Goal: Task Accomplishment & Management: Complete application form

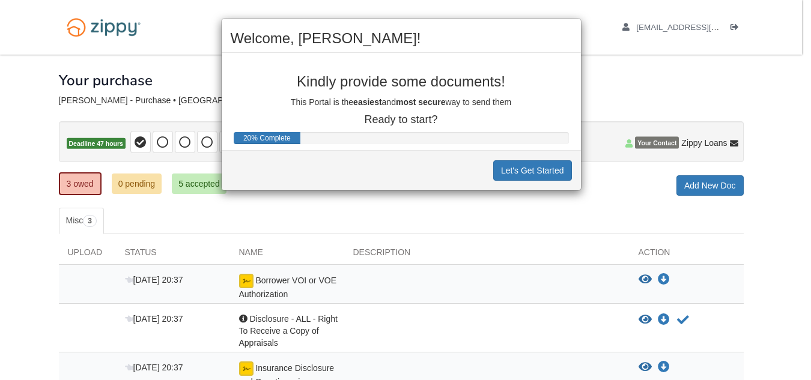
click at [4, 250] on div "Welcome, Amanda! Kindly provide some documents! This Portal is the easiest and …" at bounding box center [405, 190] width 811 height 380
click at [50, 240] on div "Welcome, Amanda! Kindly provide some documents! This Portal is the easiest and …" at bounding box center [405, 190] width 811 height 380
click at [520, 172] on button "Let's Get Started" at bounding box center [532, 170] width 79 height 20
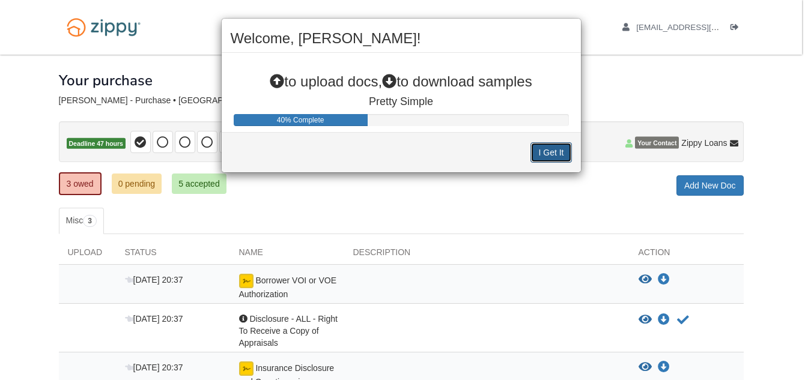
click at [552, 150] on button "I Get It" at bounding box center [550, 152] width 41 height 20
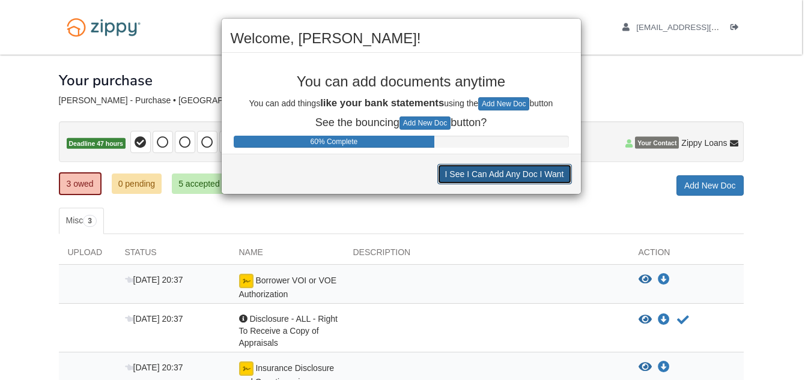
click at [537, 170] on button "I See I Can Add Any Doc I Want" at bounding box center [504, 174] width 135 height 20
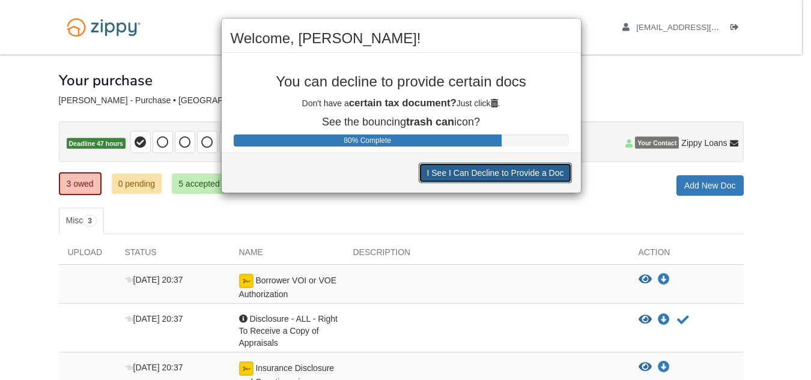
click at [537, 170] on button "I See I Can Decline to Provide a Doc" at bounding box center [495, 173] width 153 height 20
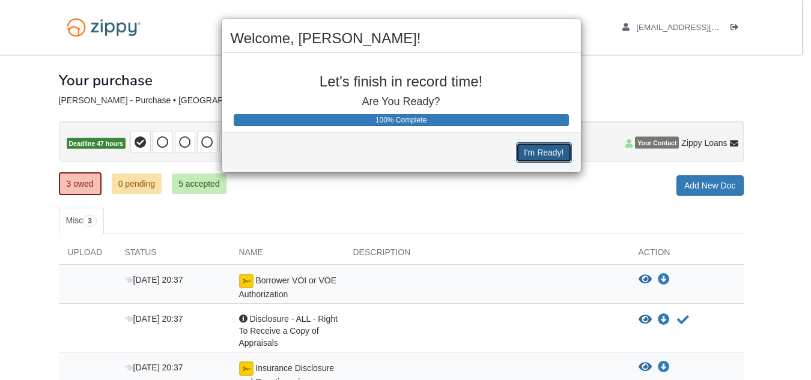
click at [551, 148] on button "I'm Ready!" at bounding box center [543, 152] width 55 height 20
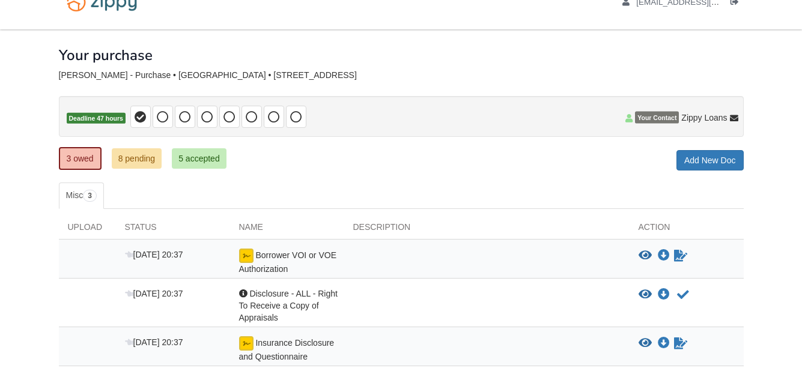
scroll to position [108, 0]
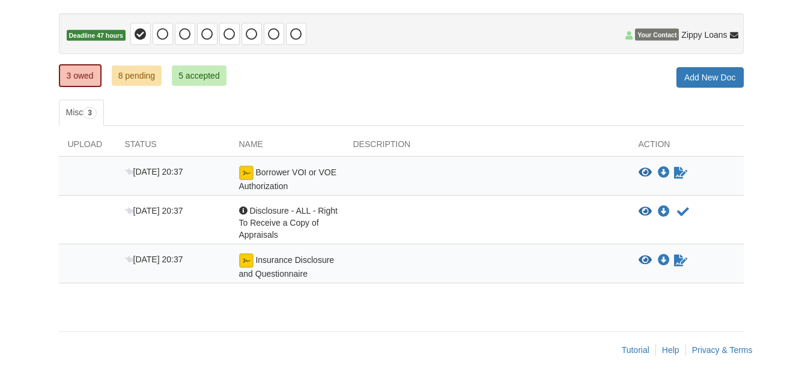
click at [767, 123] on body "[EMAIL_ADDRESS][DOMAIN_NAME] Logout" at bounding box center [401, 136] width 802 height 488
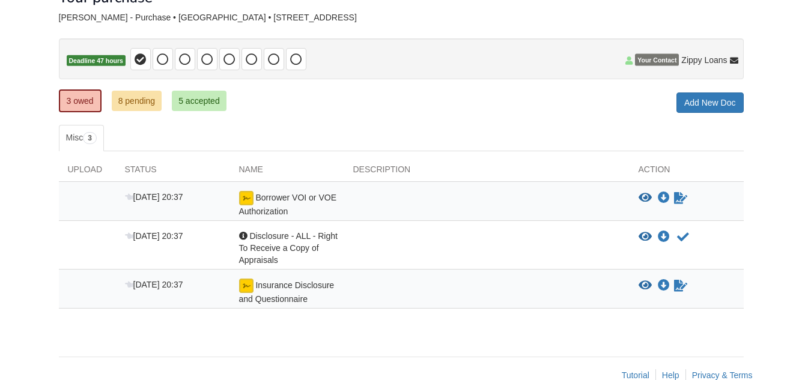
scroll to position [60, 0]
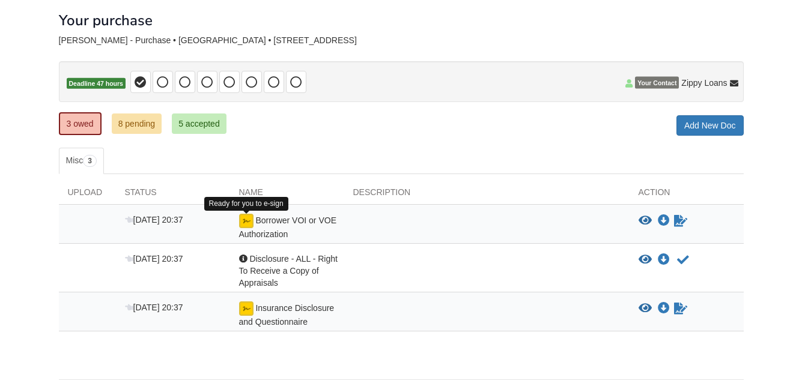
click at [250, 221] on img at bounding box center [246, 221] width 14 height 14
click at [244, 217] on img at bounding box center [246, 221] width 14 height 14
click at [247, 220] on img at bounding box center [246, 221] width 14 height 14
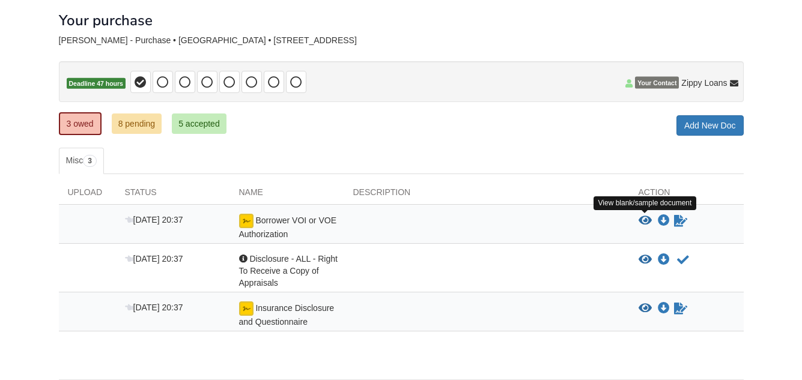
click at [644, 216] on icon "View Borrower VOI or VOE Authorization" at bounding box center [644, 221] width 13 height 12
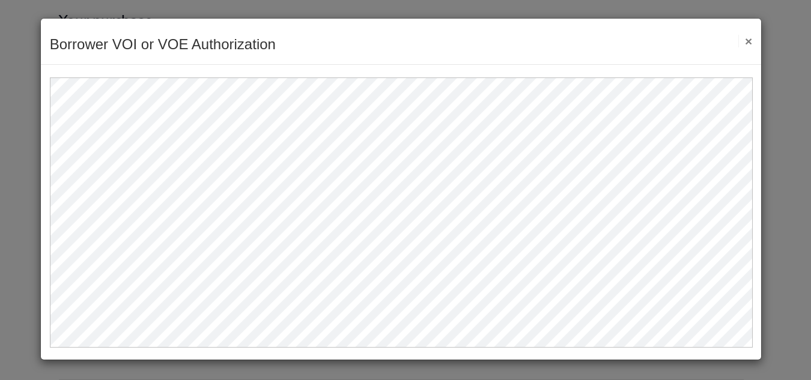
click at [751, 37] on button "×" at bounding box center [745, 41] width 14 height 13
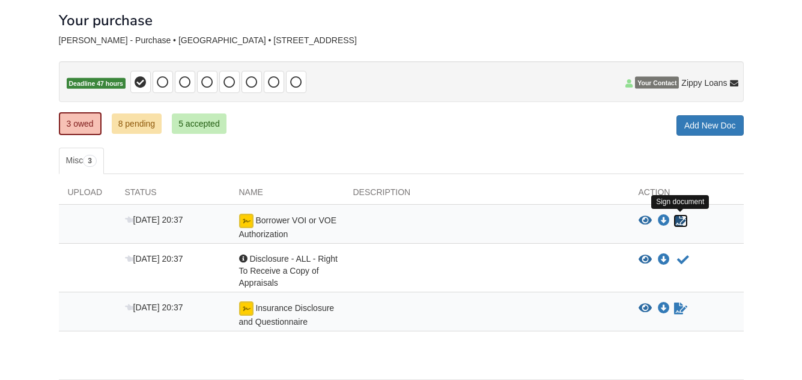
click at [675, 217] on icon "Sign Form" at bounding box center [680, 221] width 13 height 12
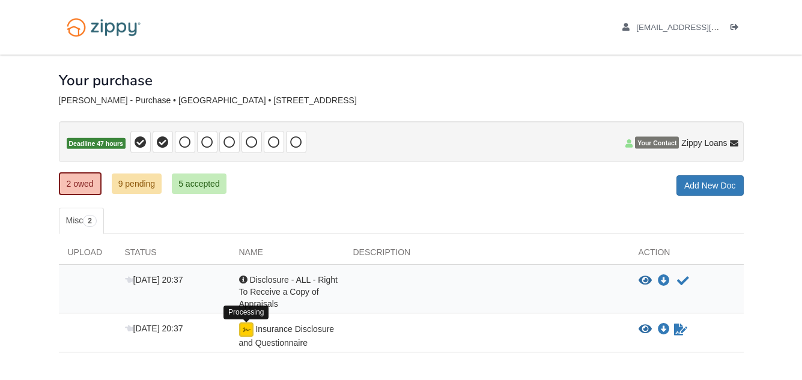
click at [246, 331] on img at bounding box center [246, 329] width 14 height 14
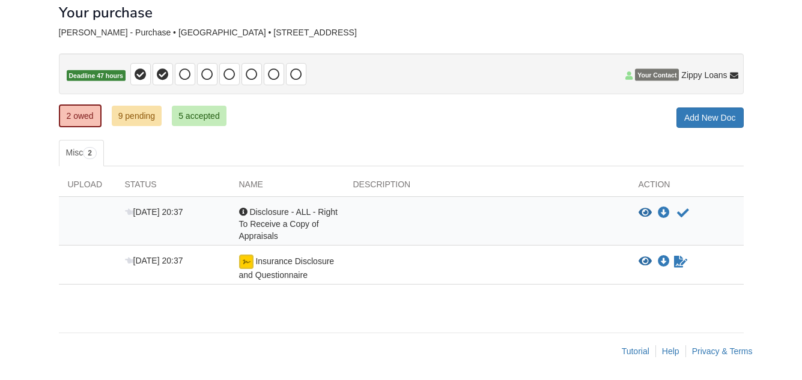
scroll to position [69, 0]
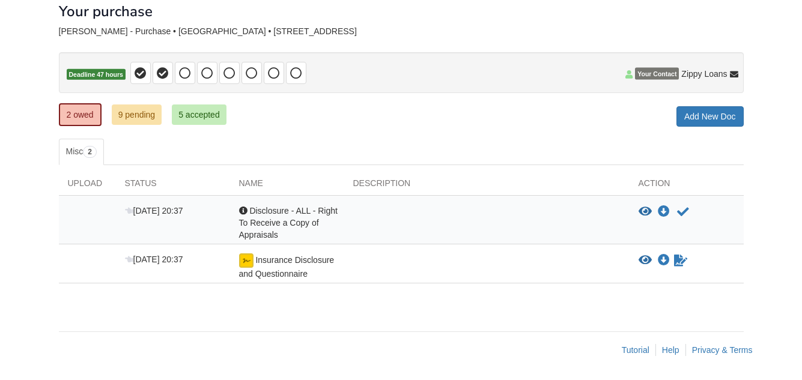
click at [377, 278] on div at bounding box center [486, 266] width 285 height 26
click at [379, 268] on div at bounding box center [486, 266] width 285 height 26
click at [244, 262] on img at bounding box center [246, 260] width 14 height 14
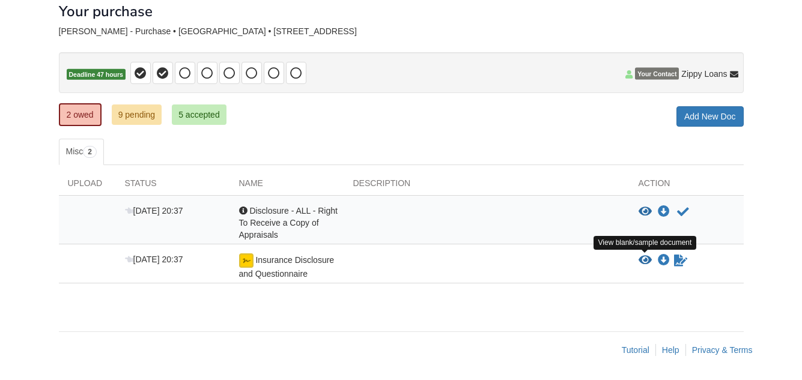
click at [640, 258] on icon "View Insurance Disclosure and Questionnaire" at bounding box center [644, 261] width 13 height 12
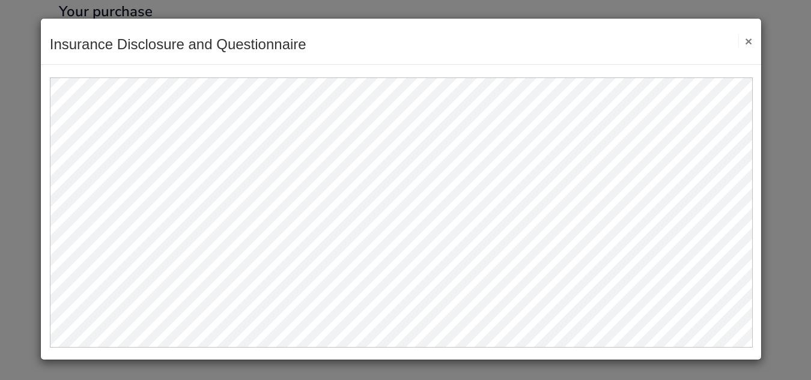
click at [748, 41] on button "×" at bounding box center [745, 41] width 14 height 13
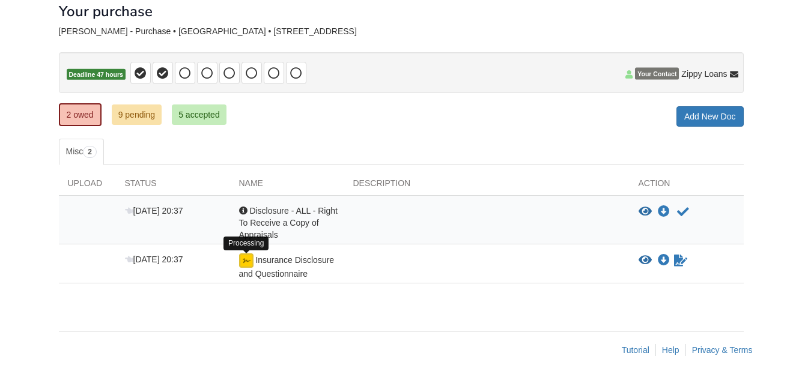
click at [246, 262] on img at bounding box center [246, 260] width 14 height 14
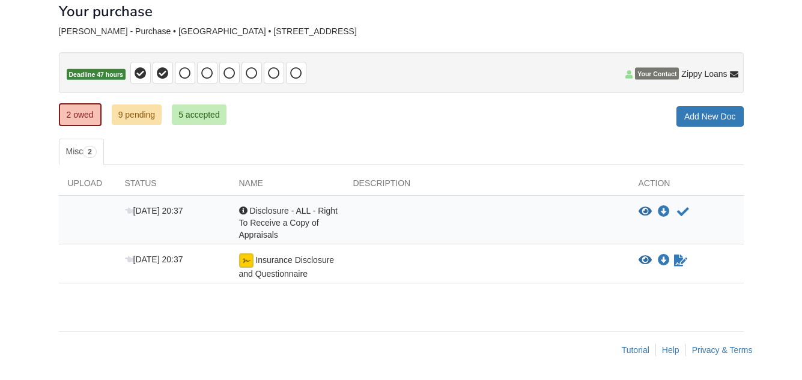
click at [345, 249] on div "Sep 24 20:37 Insurance Disclosure and Questionnaire View blank/sample document …" at bounding box center [401, 263] width 685 height 39
click at [680, 259] on icon "Waiting for your co-borrower to e-sign" at bounding box center [680, 261] width 13 height 12
click at [647, 255] on icon "View Insurance Disclosure and Questionnaire" at bounding box center [644, 261] width 13 height 12
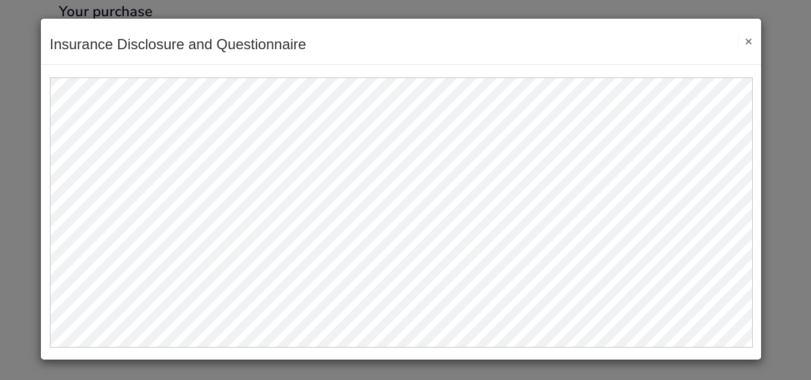
click at [747, 38] on button "×" at bounding box center [745, 41] width 14 height 13
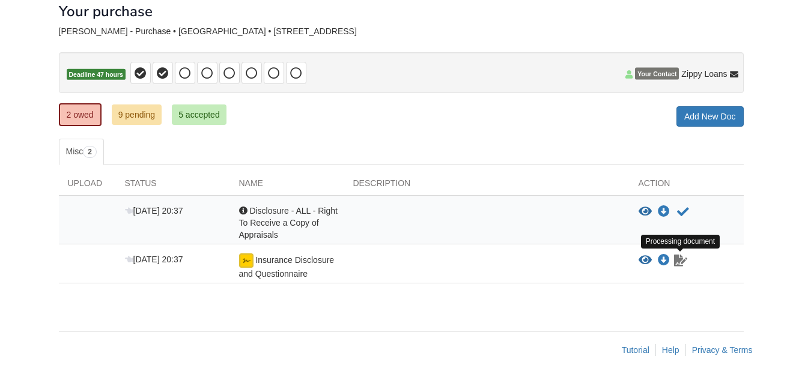
click at [679, 264] on icon "Waiting for your co-borrower to e-sign" at bounding box center [680, 261] width 13 height 12
click at [248, 259] on img at bounding box center [246, 260] width 14 height 14
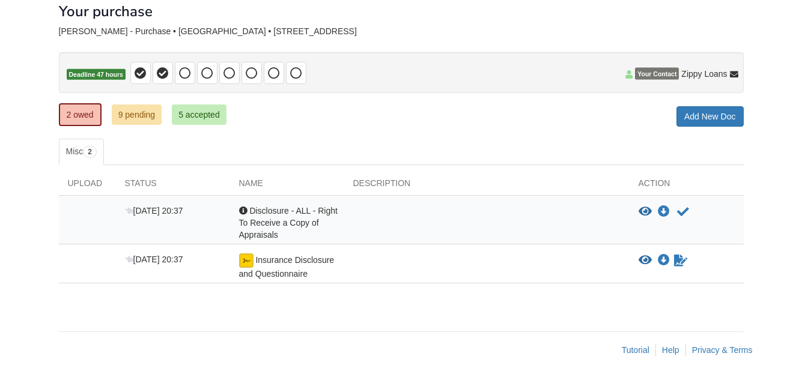
click at [766, 229] on body "[EMAIL_ADDRESS][DOMAIN_NAME] Logout" at bounding box center [401, 155] width 802 height 449
click at [676, 263] on icon "Waiting for your co-borrower to e-sign" at bounding box center [680, 261] width 13 height 12
click at [758, 204] on body "[EMAIL_ADDRESS][DOMAIN_NAME] Logout" at bounding box center [401, 155] width 802 height 449
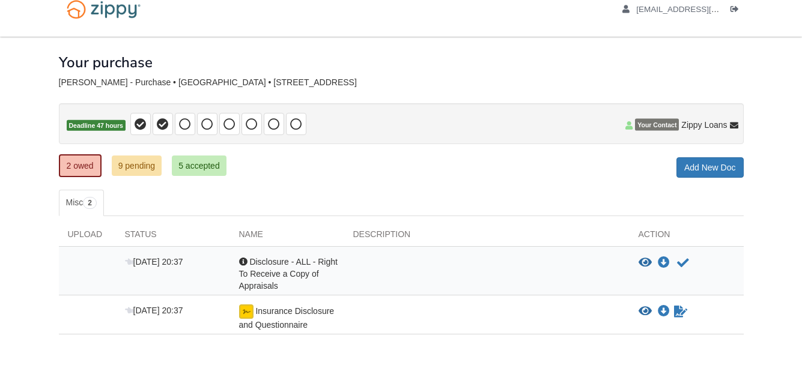
scroll to position [0, 0]
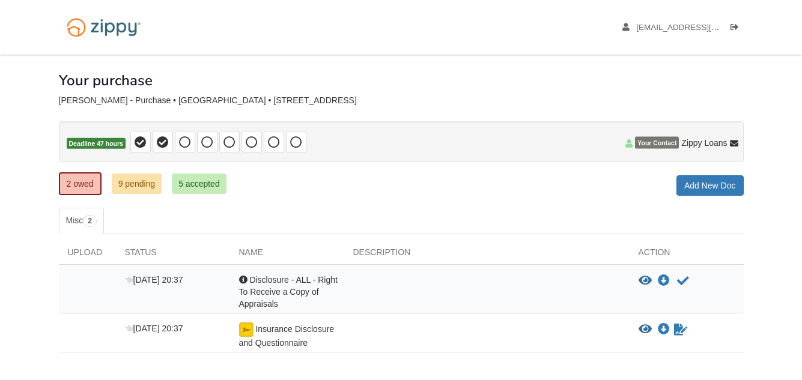
drag, startPoint x: 758, startPoint y: 204, endPoint x: 796, endPoint y: 212, distance: 38.0
click at [796, 212] on body "[EMAIL_ADDRESS][DOMAIN_NAME] Logout" at bounding box center [401, 224] width 802 height 449
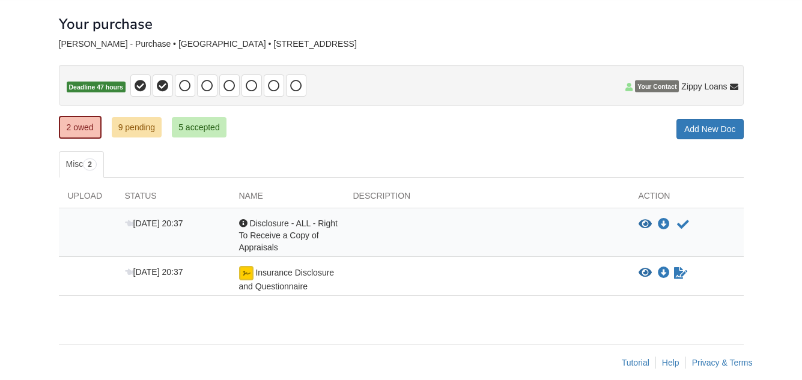
scroll to position [69, 0]
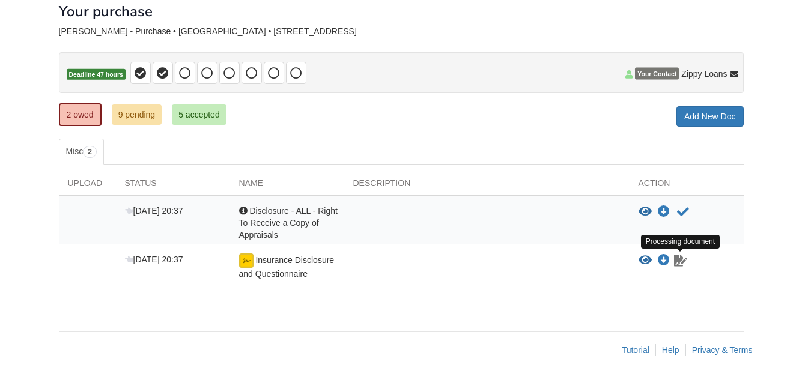
click at [679, 259] on icon "Waiting for your co-borrower to e-sign" at bounding box center [680, 261] width 13 height 12
click at [644, 259] on icon "View Insurance Disclosure and Questionnaire" at bounding box center [644, 261] width 13 height 12
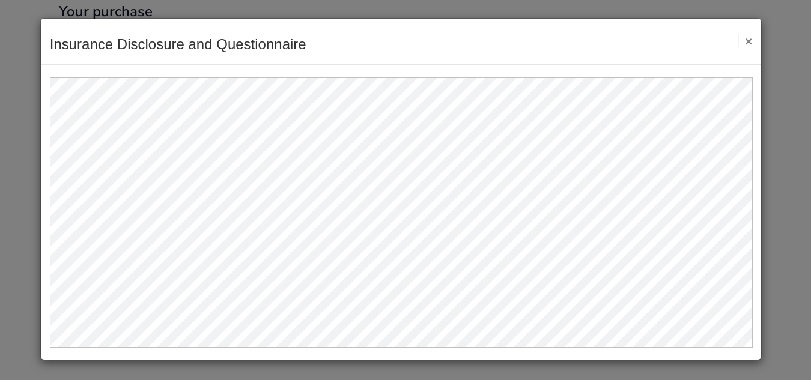
drag, startPoint x: 754, startPoint y: 170, endPoint x: 748, endPoint y: 38, distance: 132.2
click at [748, 38] on button "×" at bounding box center [745, 41] width 14 height 13
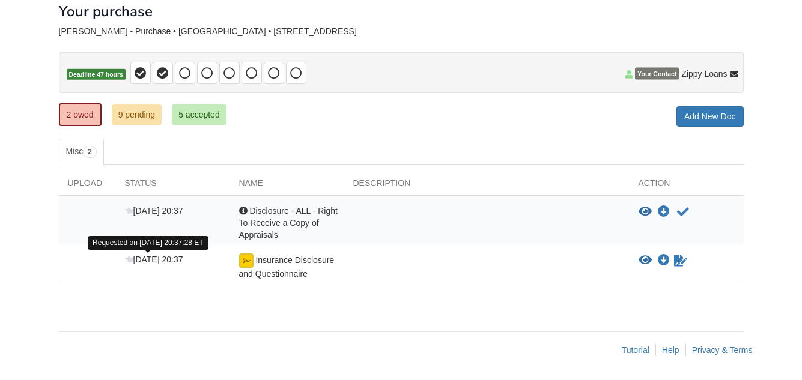
click at [136, 259] on span "[DATE] 20:37" at bounding box center [154, 260] width 58 height 10
click at [406, 256] on div at bounding box center [486, 266] width 285 height 26
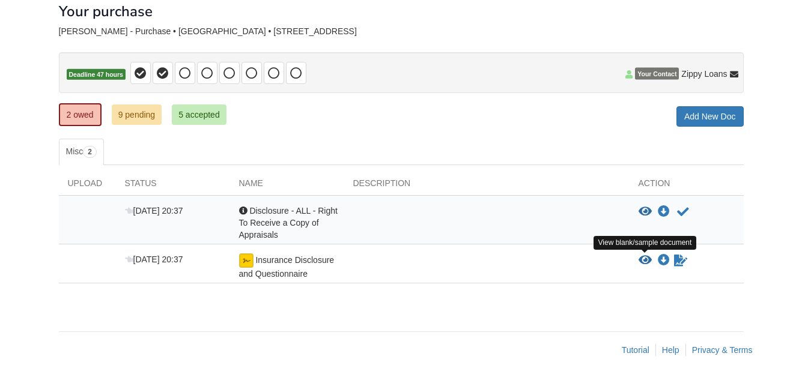
click at [644, 262] on icon "View Insurance Disclosure and Questionnaire" at bounding box center [644, 261] width 13 height 12
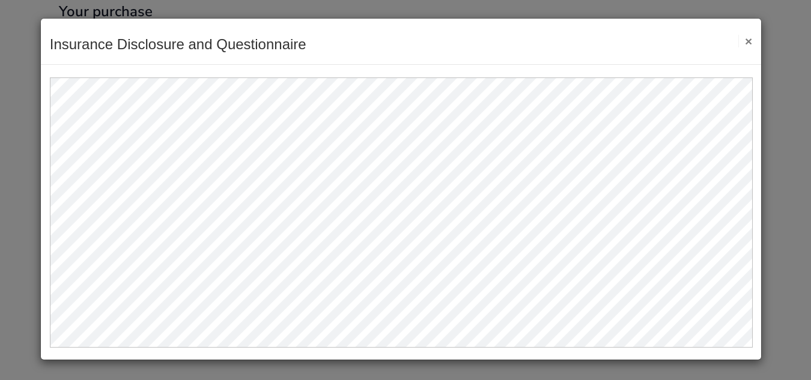
click at [752, 35] on div "Insurance Disclosure and Questionnaire Save Cancel Previous Document Next Docum…" at bounding box center [401, 42] width 721 height 46
click at [748, 42] on button "×" at bounding box center [745, 41] width 14 height 13
